Goal: Find specific page/section: Find specific page/section

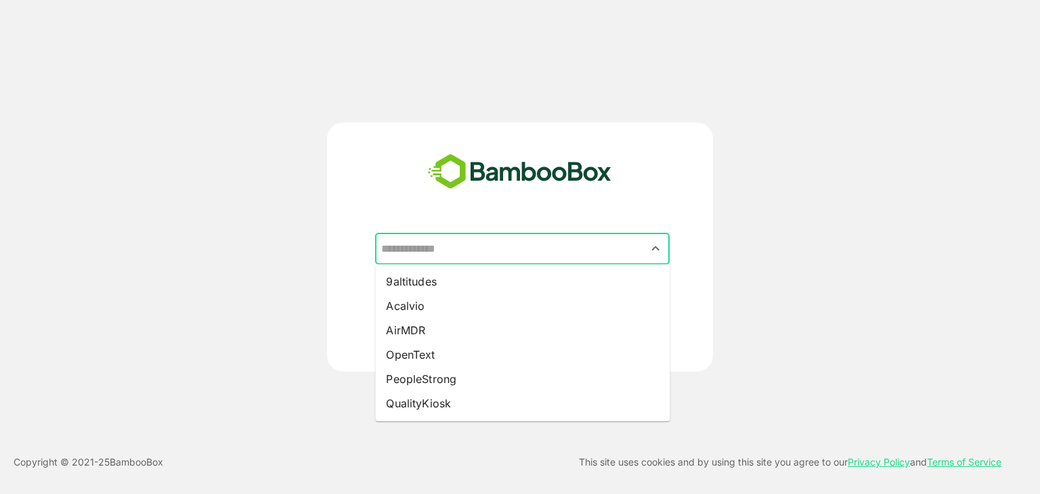
click at [495, 253] on input "text" at bounding box center [522, 249] width 289 height 26
click at [223, 371] on div "​ 9altitudes Acalvio AirMDR OpenText PeopleStrong QualityKiosk BACK CONTINUE" at bounding box center [520, 247] width 832 height 249
click at [524, 251] on input "text" at bounding box center [522, 249] width 289 height 26
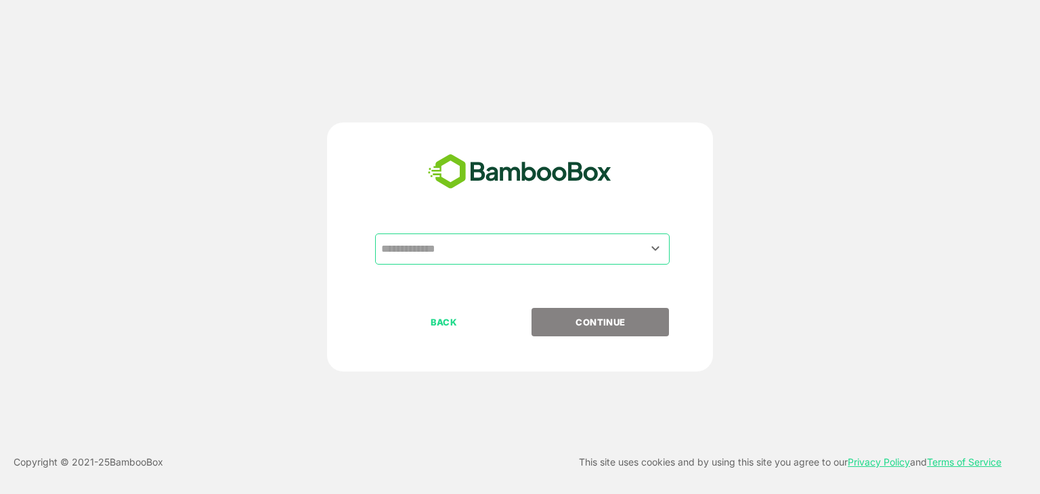
click at [352, 244] on div "​" at bounding box center [519, 271] width 337 height 74
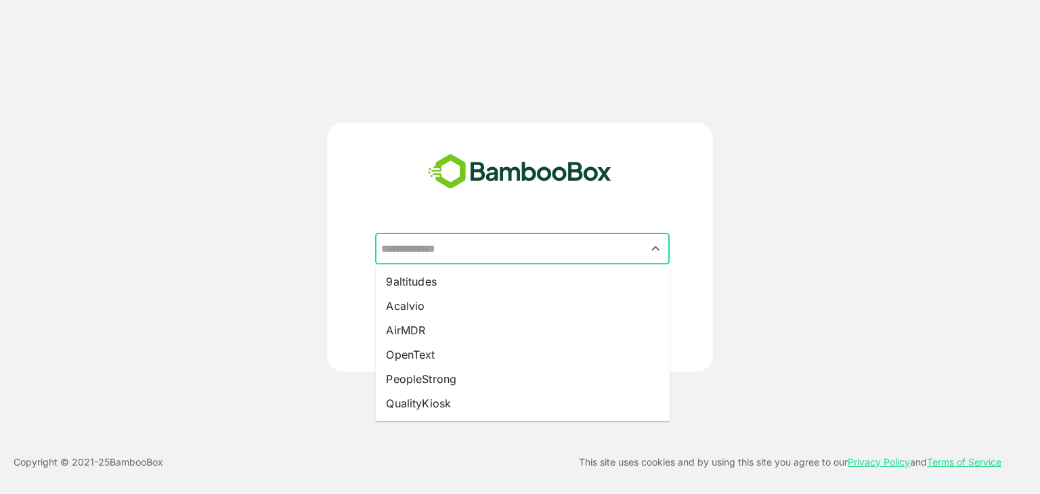
click at [460, 247] on input "text" at bounding box center [522, 249] width 289 height 26
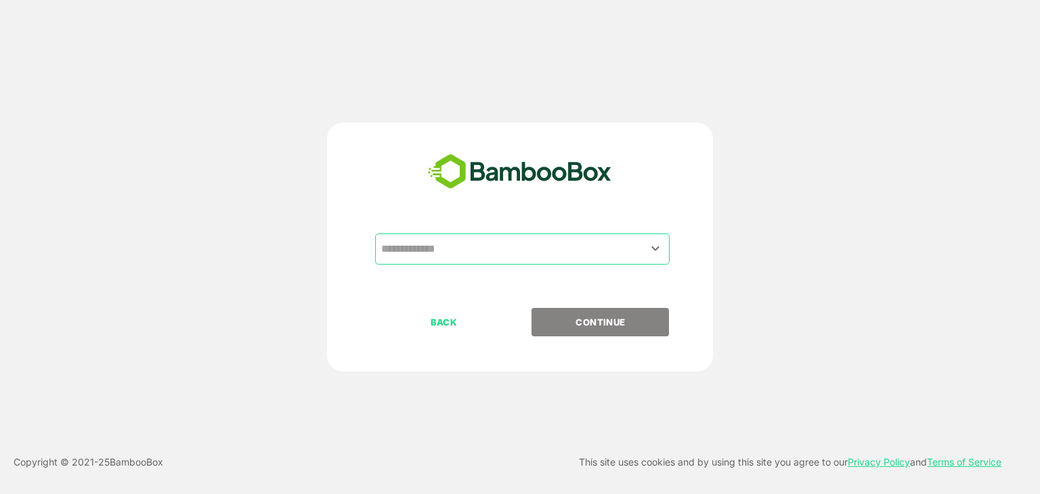
click at [307, 320] on div "​ BACK CONTINUE" at bounding box center [520, 247] width 832 height 249
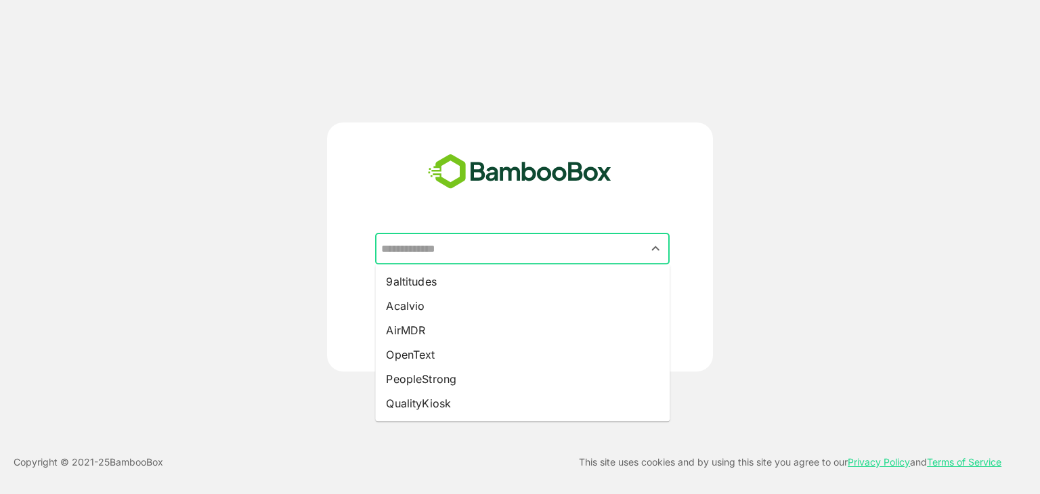
click at [496, 257] on input "text" at bounding box center [522, 249] width 289 height 26
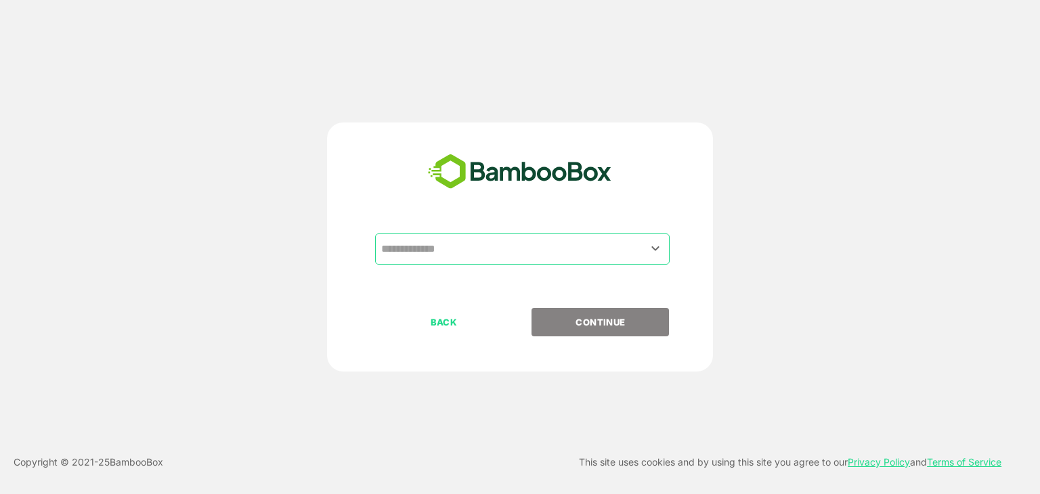
click at [186, 112] on div "​ BACK CONTINUE Copyright © 2021- 25 BambooBox This site uses cookies and by us…" at bounding box center [520, 247] width 1040 height 494
